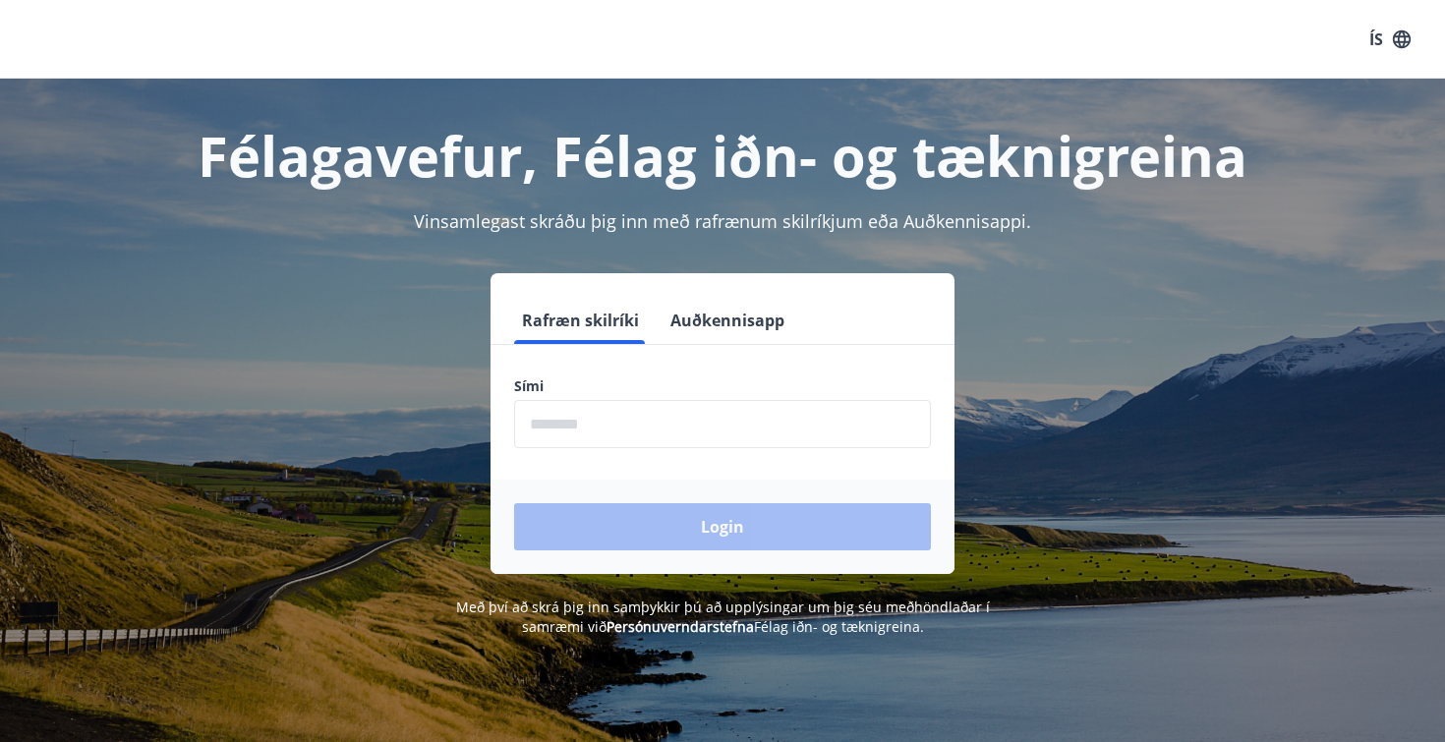
click at [722, 447] on input "phone" at bounding box center [722, 424] width 417 height 48
type input "********"
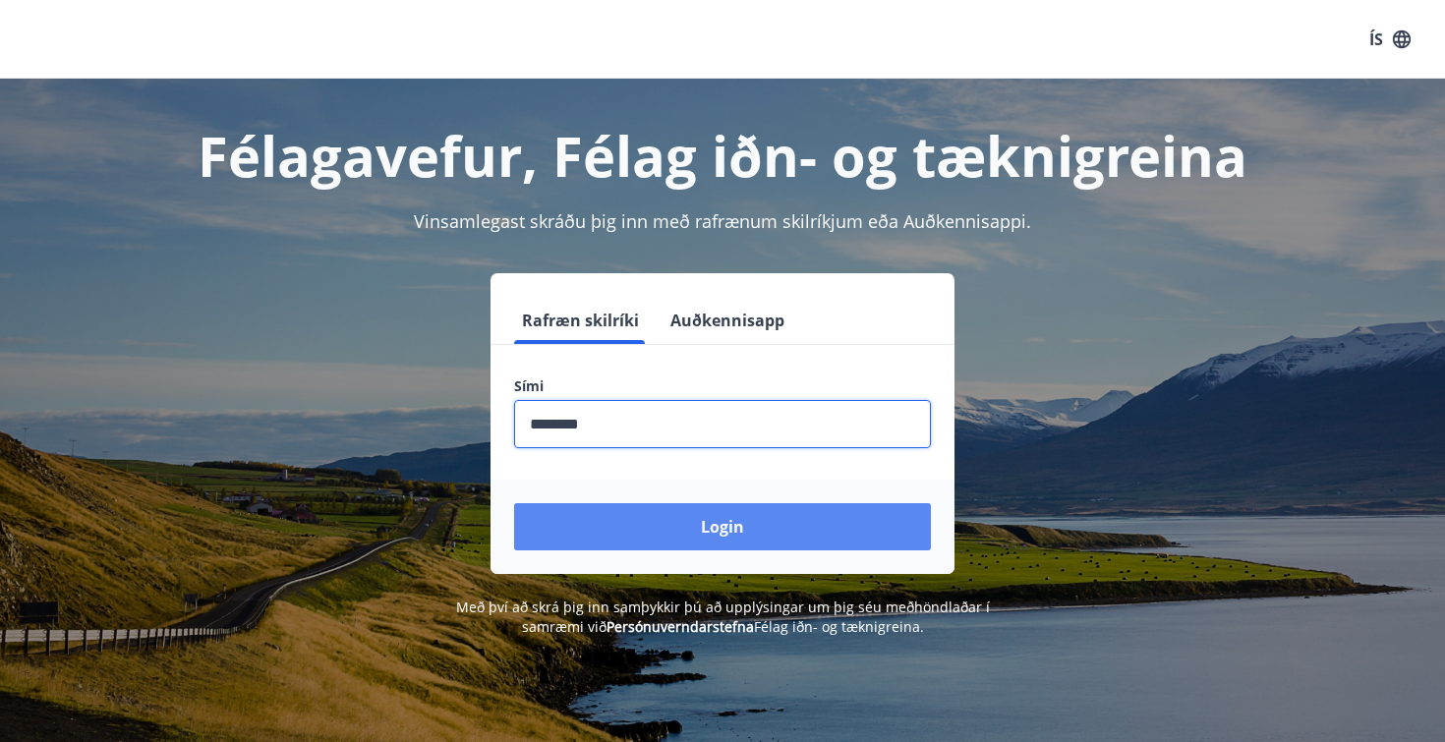
click at [706, 537] on button "Login" at bounding box center [722, 526] width 417 height 47
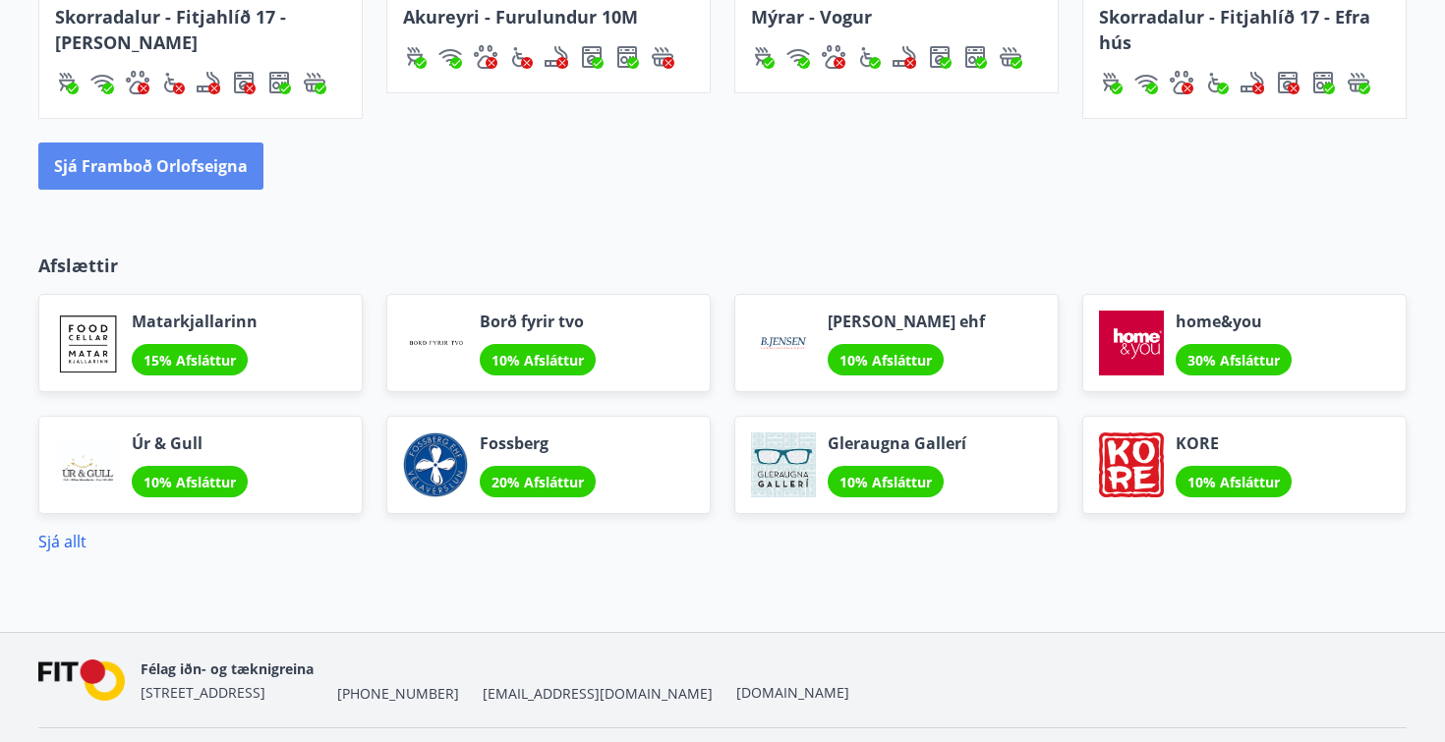
scroll to position [1532, 0]
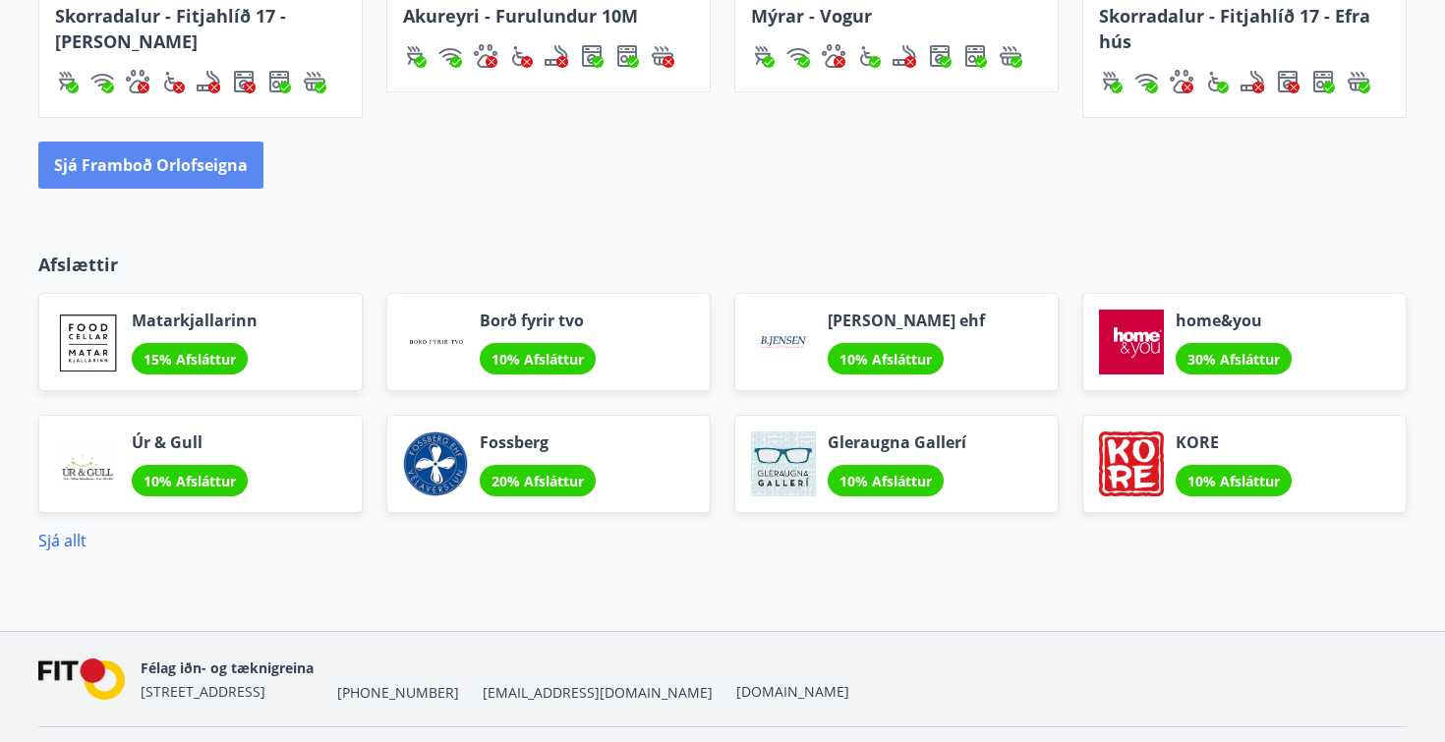
click at [193, 166] on button "Sjá framboð orlofseigna" at bounding box center [150, 165] width 225 height 47
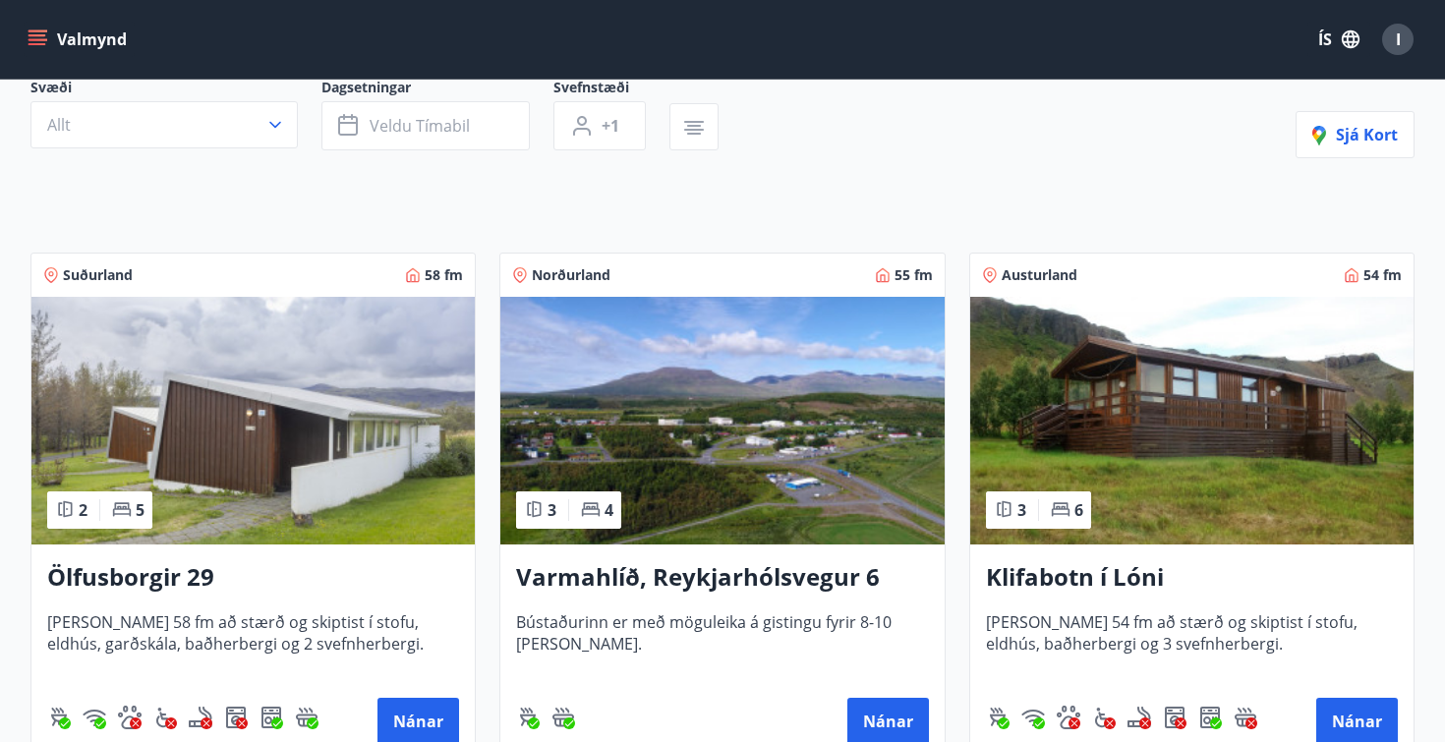
scroll to position [359, 0]
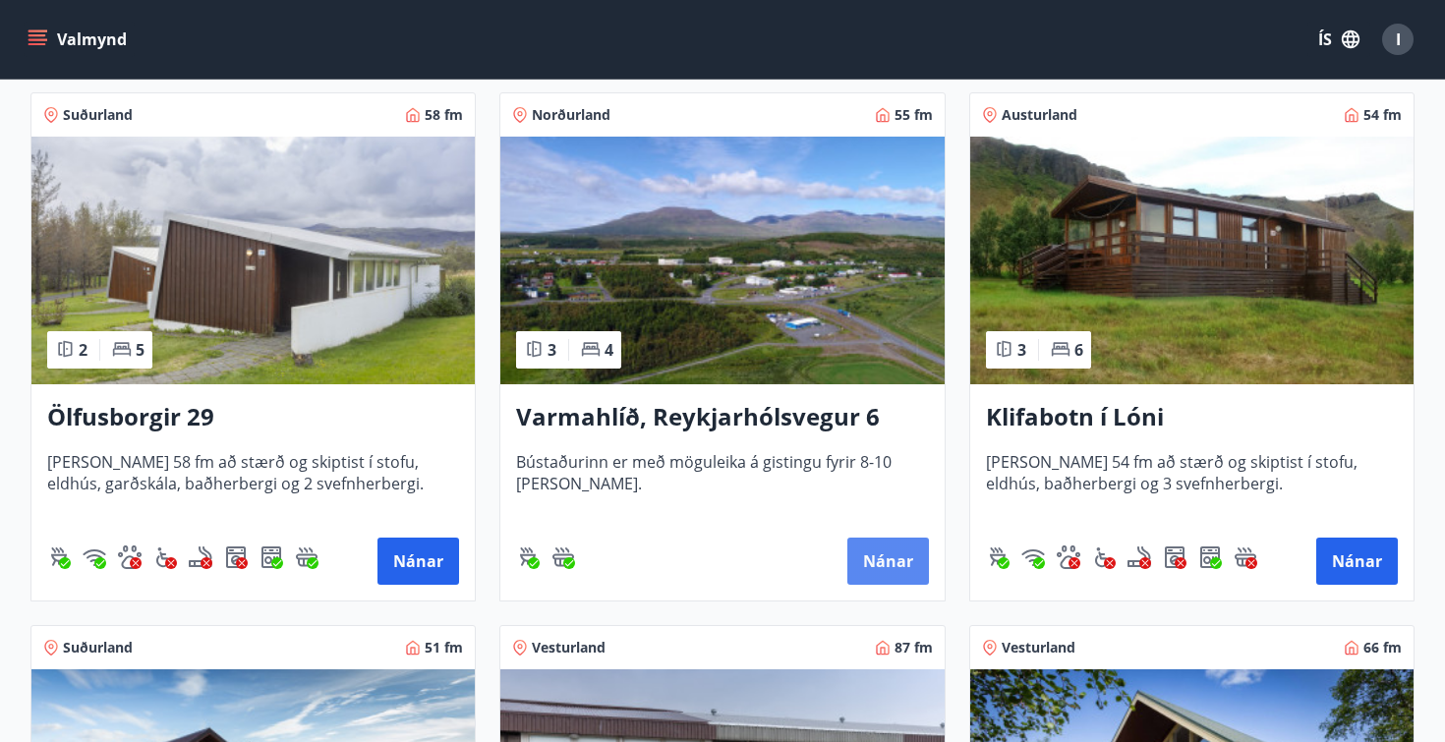
click at [890, 541] on button "Nánar" at bounding box center [888, 561] width 82 height 47
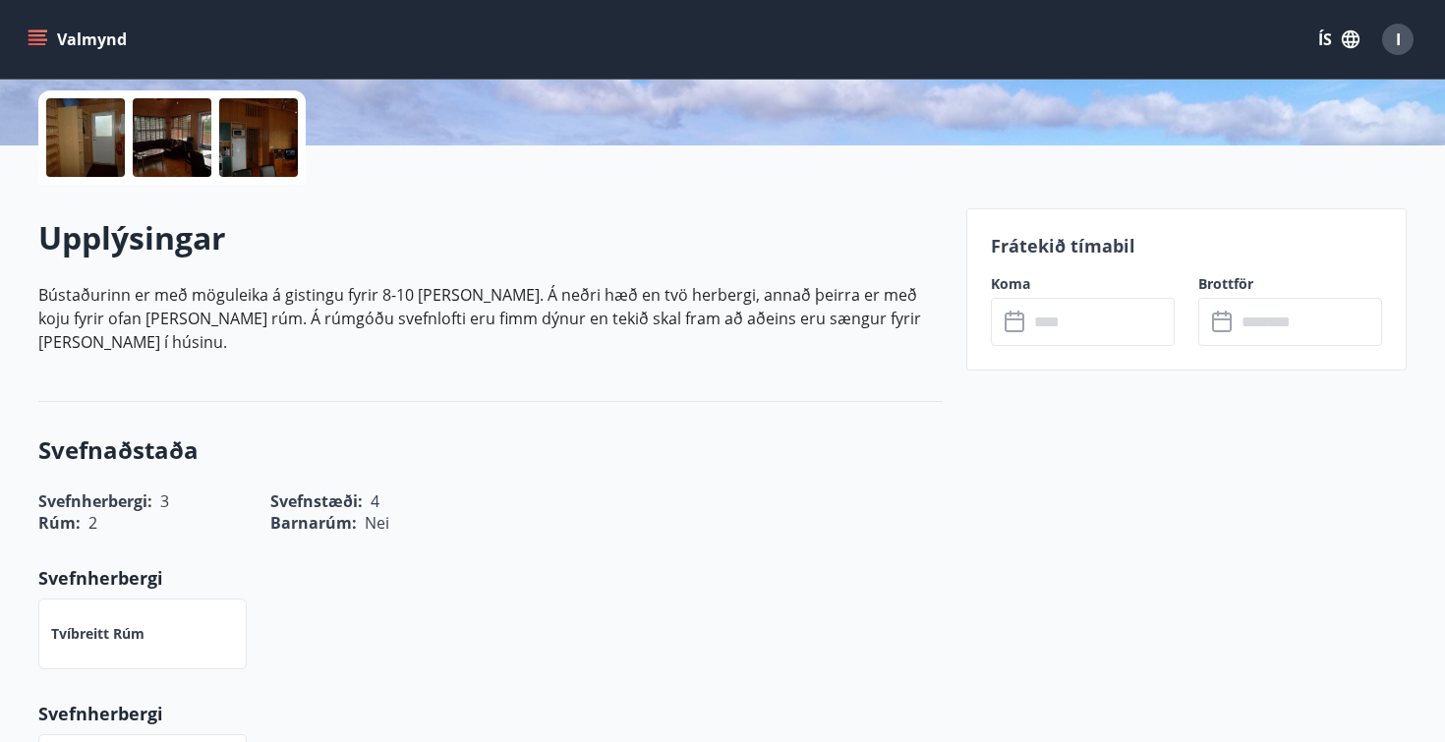
scroll to position [479, 0]
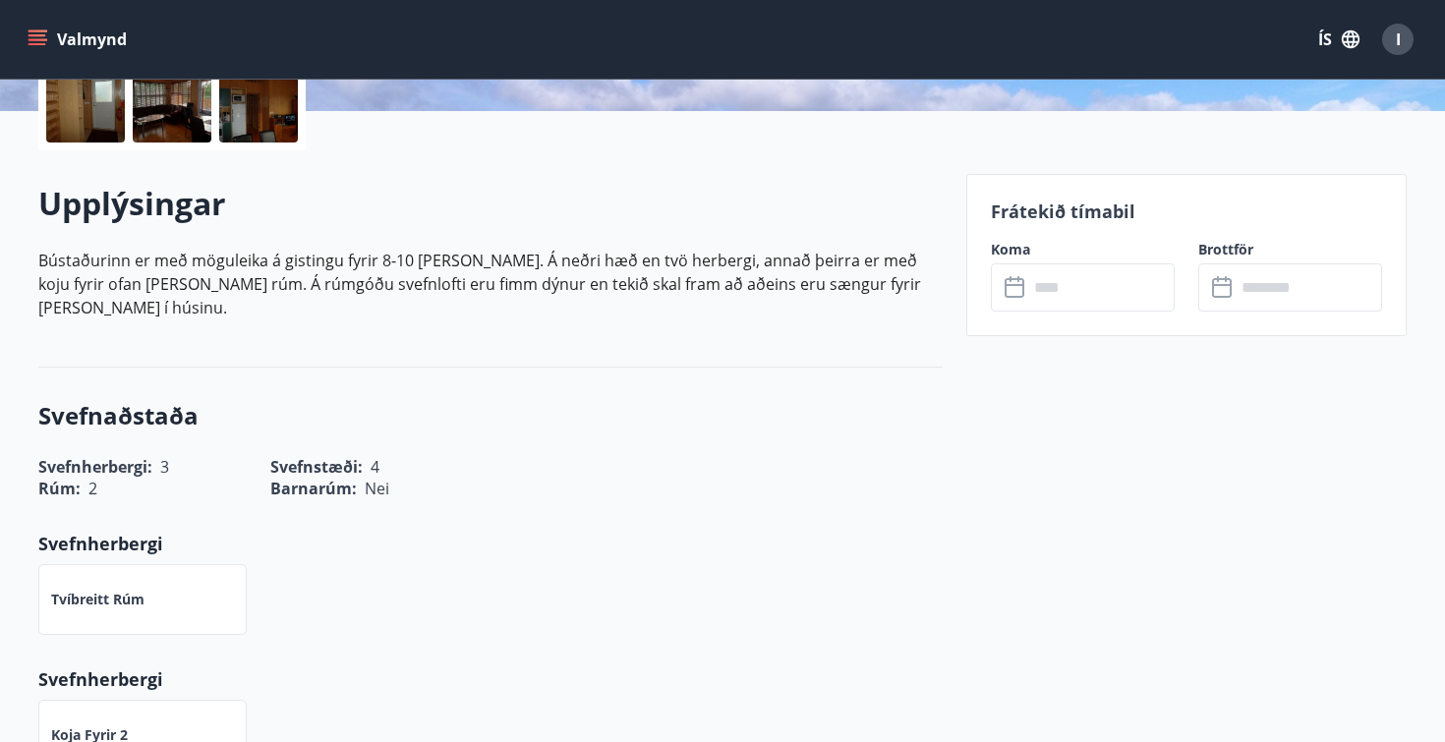
click at [1077, 298] on input "text" at bounding box center [1101, 287] width 146 height 48
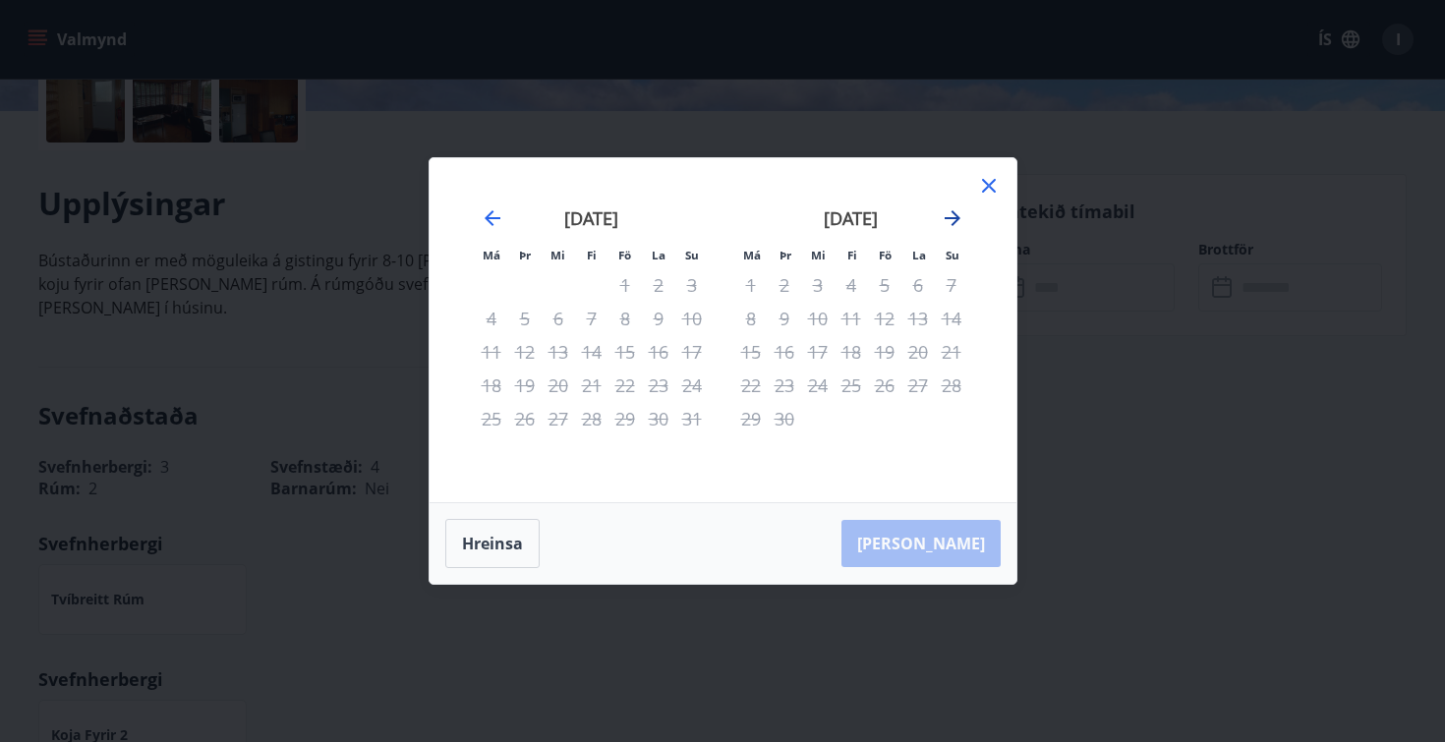
click at [955, 219] on icon "Move forward to switch to the next month." at bounding box center [953, 218] width 24 height 24
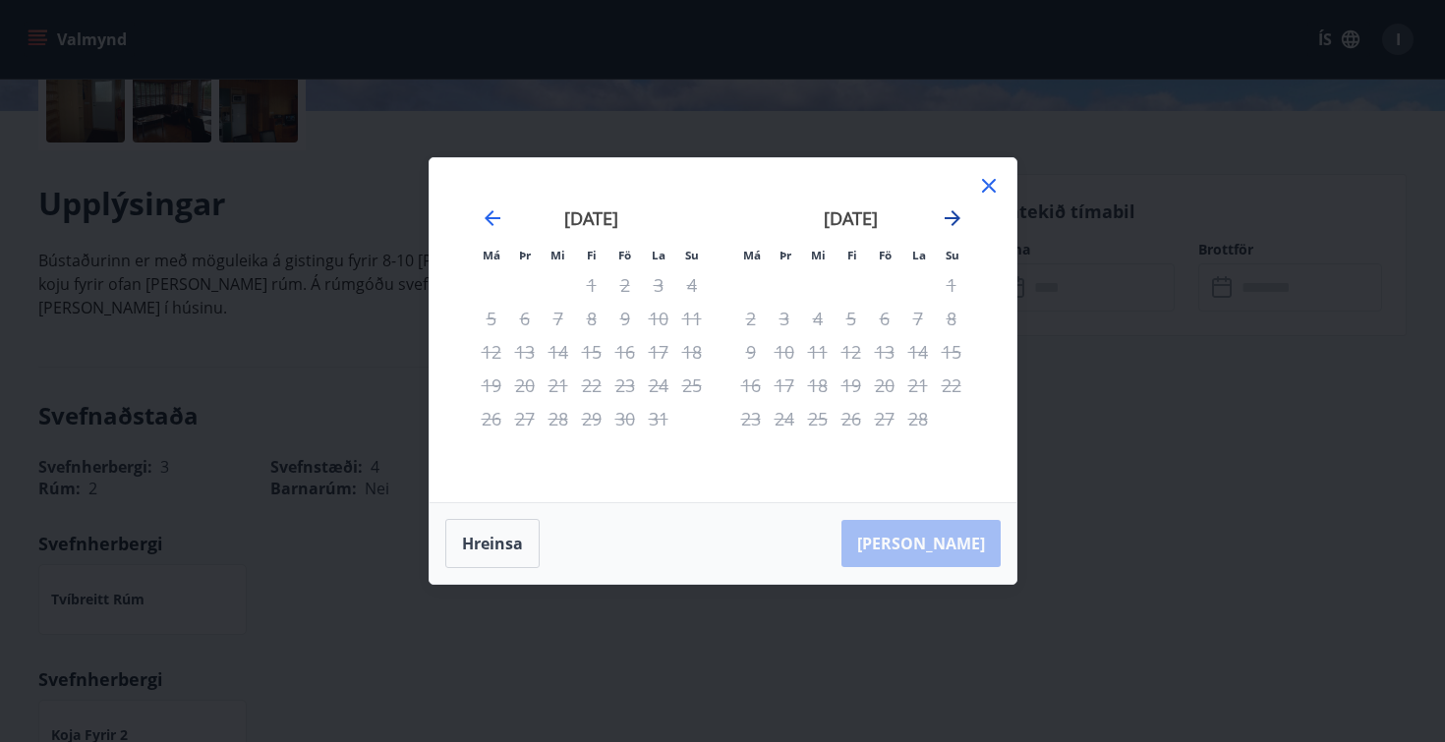
click at [955, 219] on icon "Move forward to switch to the next month." at bounding box center [953, 218] width 24 height 24
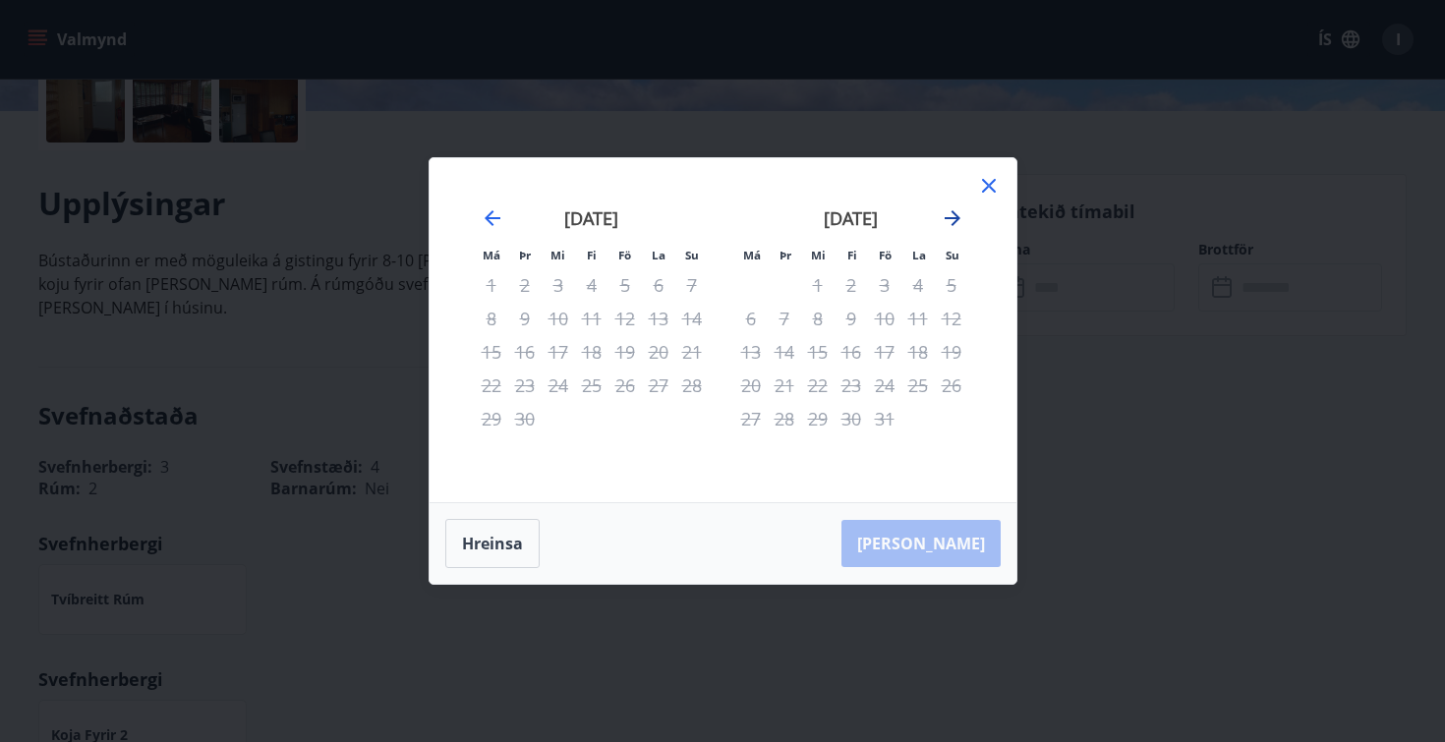
click at [955, 219] on icon "Move forward to switch to the next month." at bounding box center [953, 218] width 24 height 24
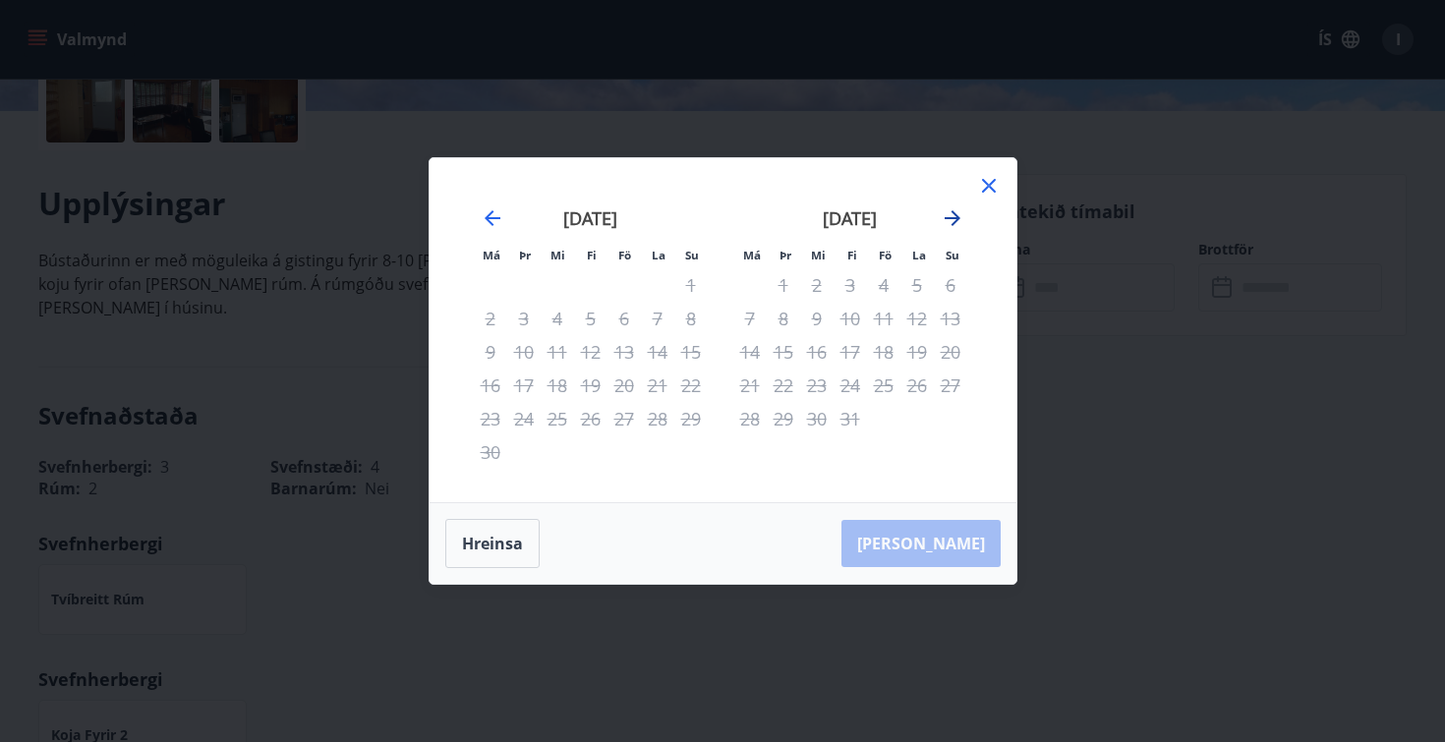
click at [955, 219] on icon "Move forward to switch to the next month." at bounding box center [953, 218] width 24 height 24
click at [989, 185] on icon at bounding box center [989, 186] width 14 height 14
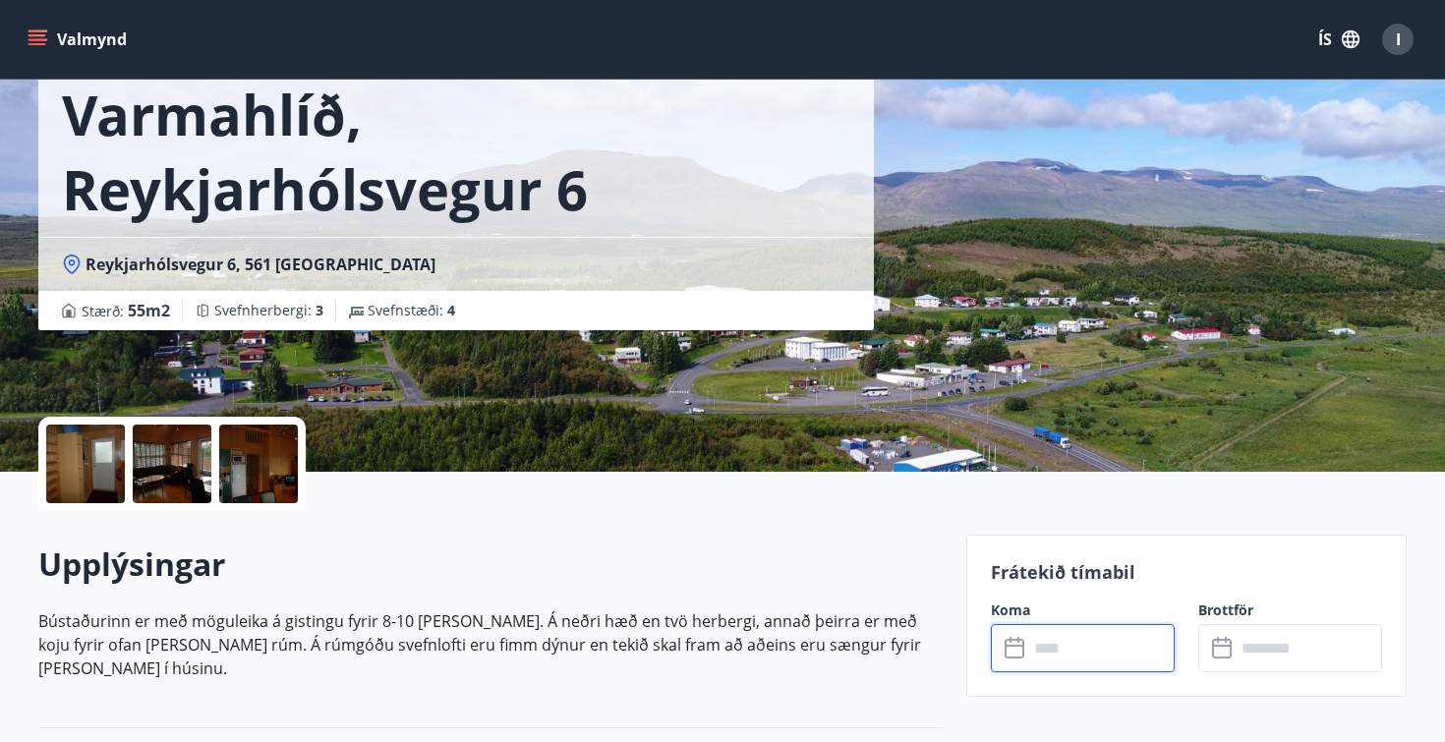
scroll to position [0, 0]
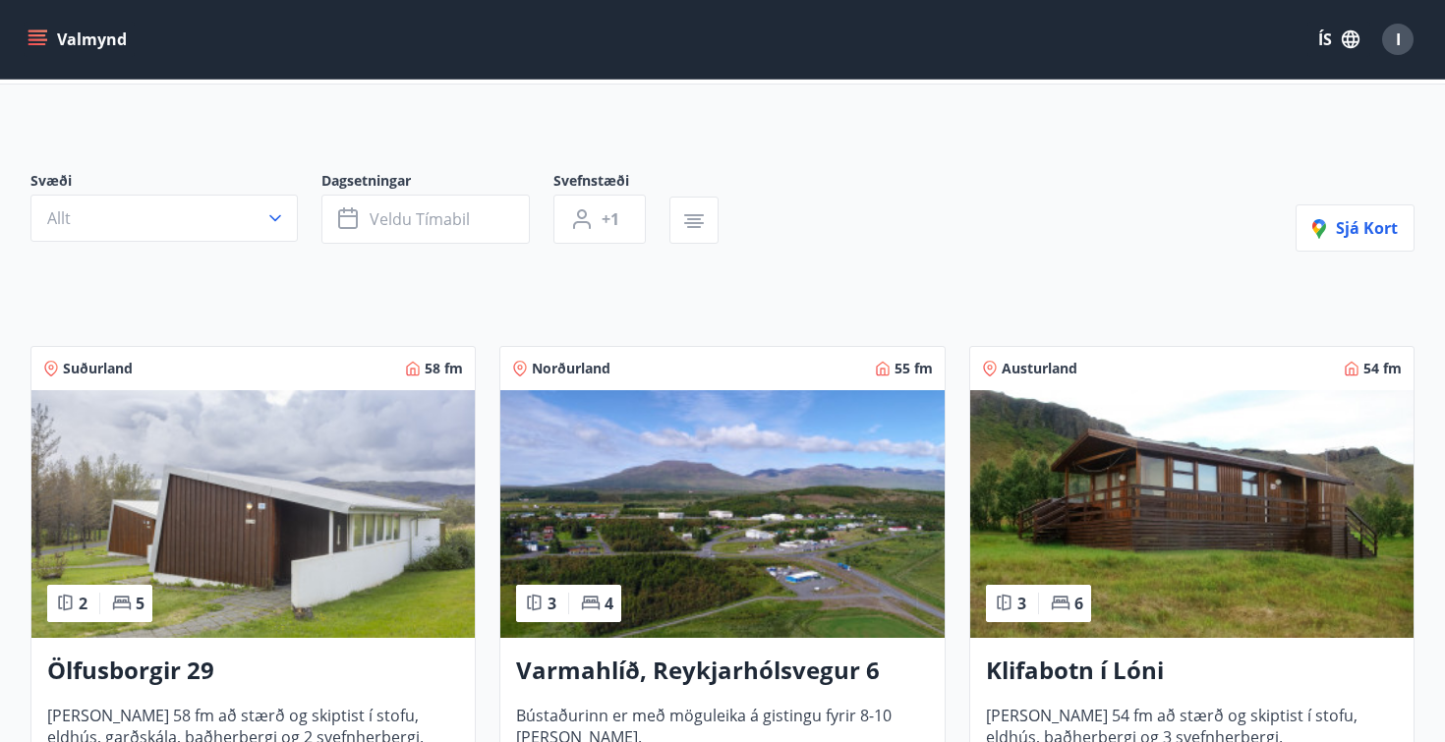
scroll to position [103, 0]
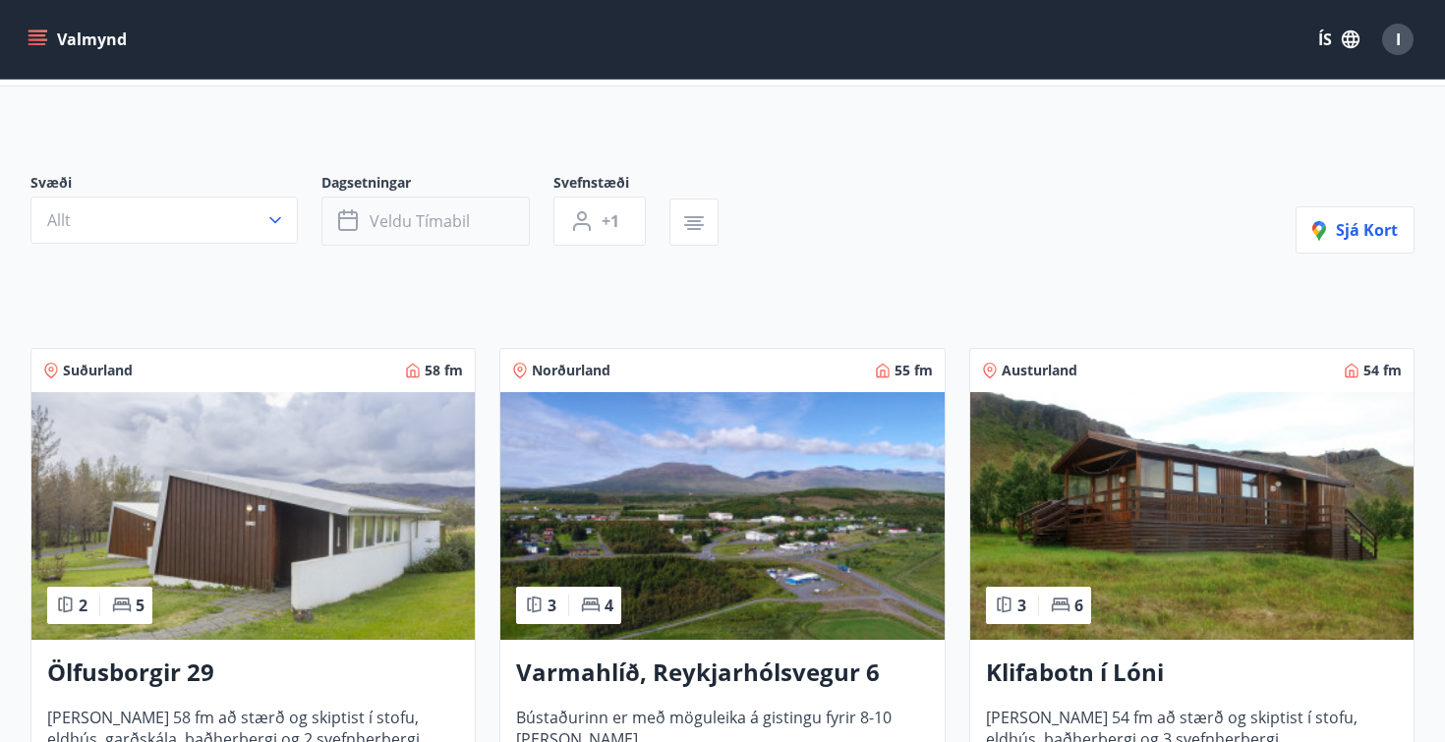
click at [461, 232] on button "Veldu tímabil" at bounding box center [425, 221] width 208 height 49
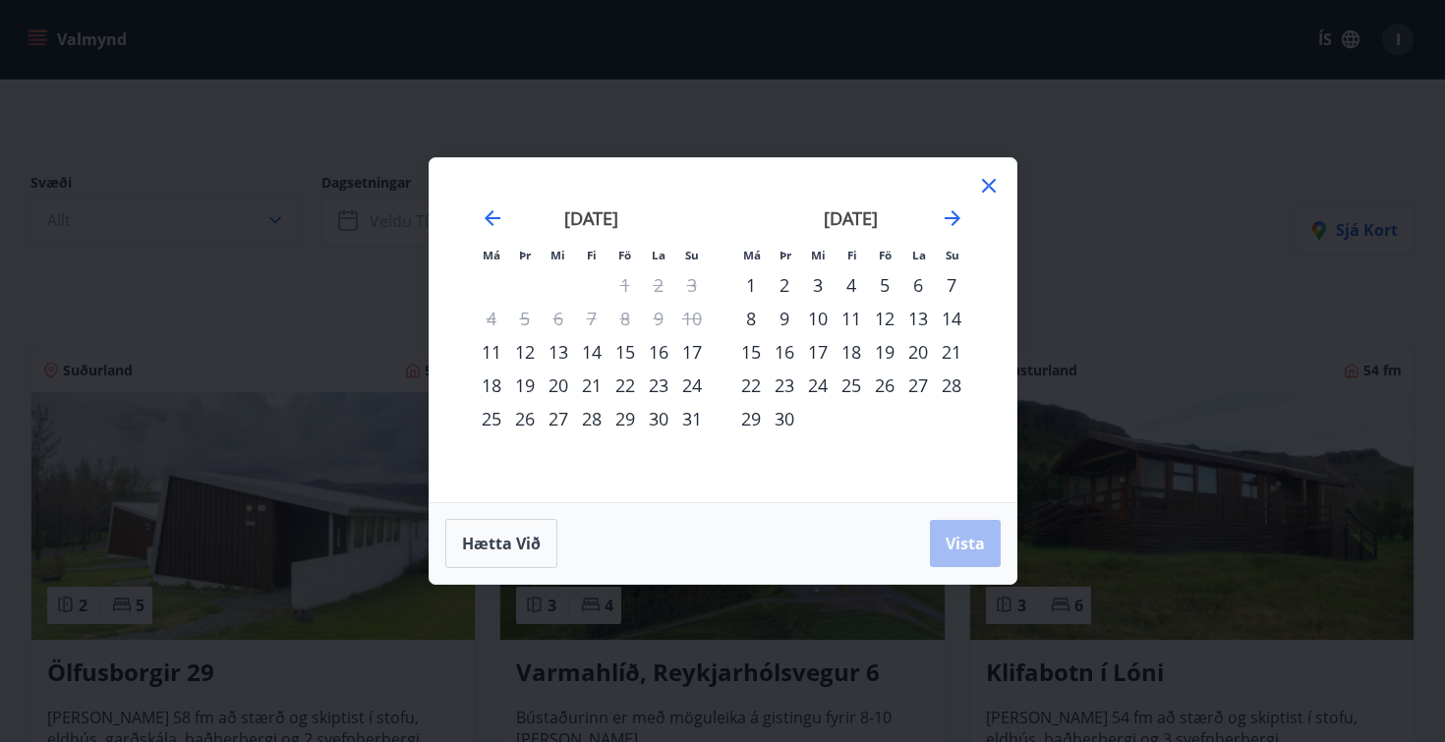
click at [622, 385] on div "22" at bounding box center [625, 385] width 33 height 33
click at [690, 387] on div "24" at bounding box center [691, 385] width 33 height 33
click at [947, 542] on span "Vista" at bounding box center [965, 544] width 39 height 22
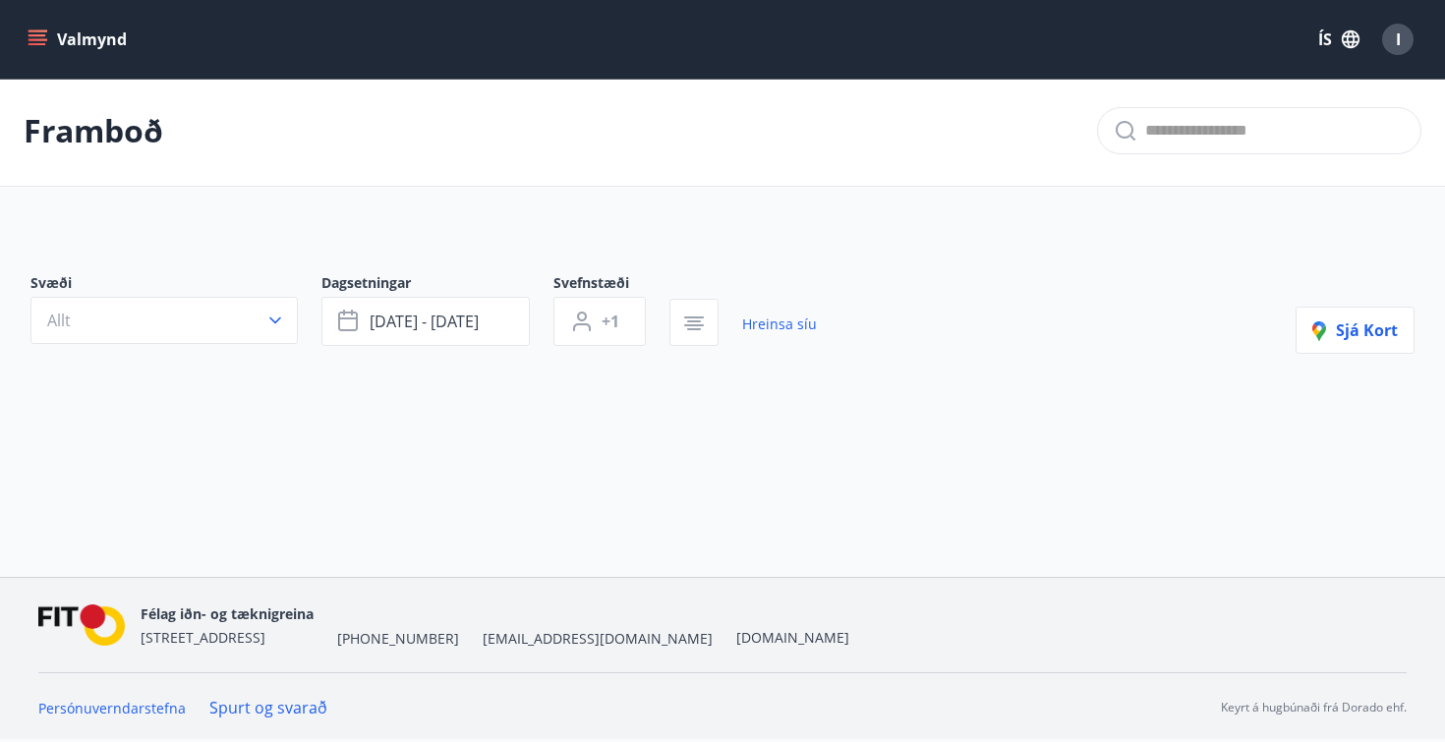
scroll to position [3, 0]
click at [621, 328] on button "+1" at bounding box center [599, 321] width 92 height 49
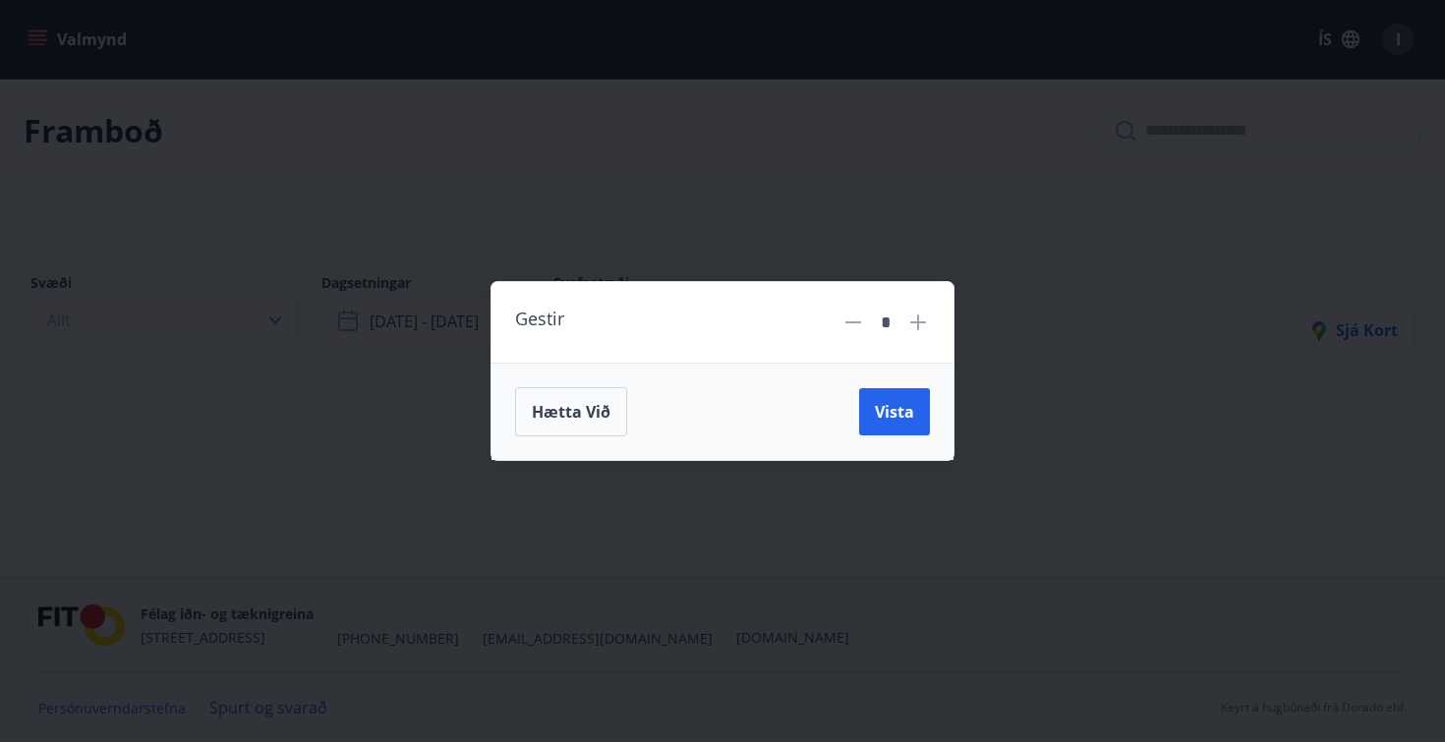
click at [920, 319] on icon at bounding box center [918, 323] width 24 height 24
type input "*"
click at [895, 396] on button "Vista" at bounding box center [894, 411] width 71 height 47
